Goal: Task Accomplishment & Management: Use online tool/utility

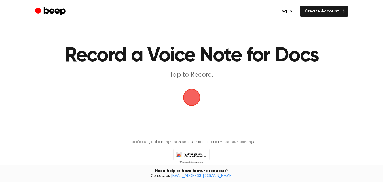
click at [190, 95] on span "button" at bounding box center [192, 97] width 22 height 22
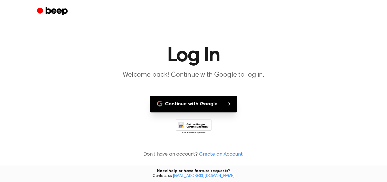
click at [207, 102] on button "Continue with Google" at bounding box center [193, 104] width 87 height 17
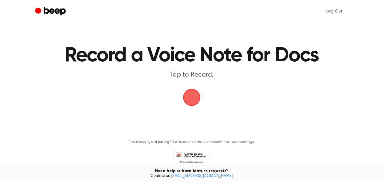
click at [190, 96] on span "button" at bounding box center [192, 97] width 26 height 26
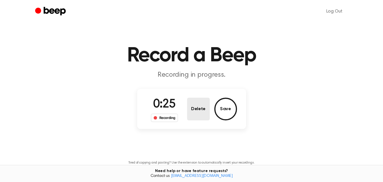
click at [203, 108] on button "Delete" at bounding box center [198, 109] width 23 height 23
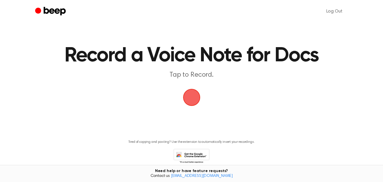
click at [191, 94] on span "button" at bounding box center [192, 97] width 32 height 32
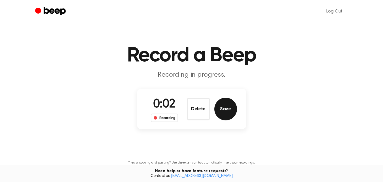
click at [221, 111] on button "Save" at bounding box center [225, 109] width 23 height 23
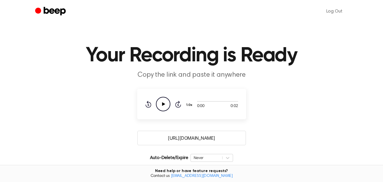
click at [164, 101] on icon "Play Audio" at bounding box center [163, 104] width 14 height 14
click at [173, 139] on input "[URL][DOMAIN_NAME]" at bounding box center [191, 137] width 109 height 15
click at [288, 122] on main "Your Recording is Ready Copy the link and paste it anywhere 0:02 0:02 Your brow…" at bounding box center [191, 138] width 383 height 276
click at [167, 102] on icon "Play Audio" at bounding box center [163, 104] width 14 height 14
